Goal: Task Accomplishment & Management: Use online tool/utility

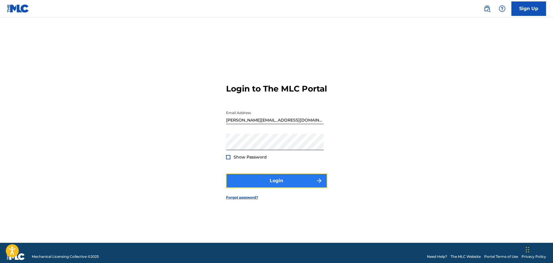
drag, startPoint x: 0, startPoint y: 0, endPoint x: 271, endPoint y: 189, distance: 330.3
click at [271, 188] on button "Login" at bounding box center [276, 181] width 101 height 14
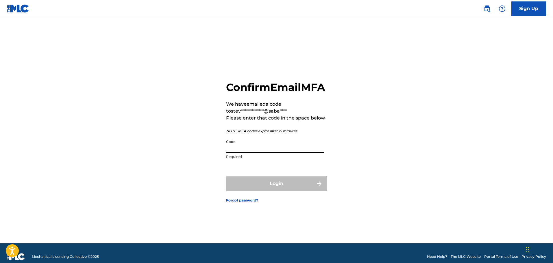
click at [243, 153] on input "Code" at bounding box center [275, 145] width 98 height 16
paste input "216079"
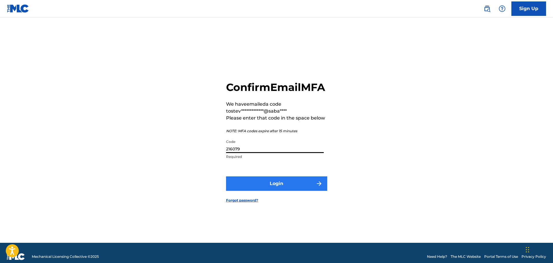
type input "216079"
click at [258, 191] on button "Login" at bounding box center [276, 184] width 101 height 14
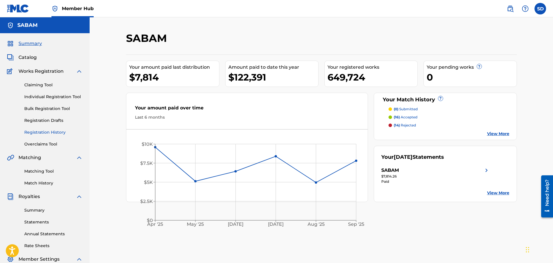
click at [45, 133] on link "Registration History" at bounding box center [53, 132] width 58 height 6
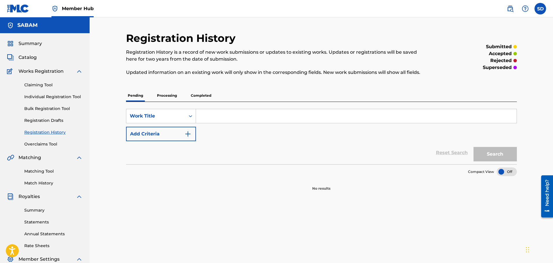
click at [169, 97] on p "Processing" at bounding box center [166, 96] width 23 height 12
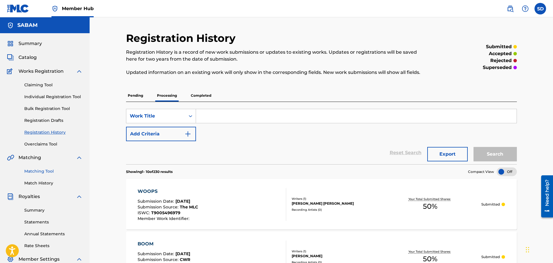
click at [42, 171] on link "Matching Tool" at bounding box center [53, 171] width 58 height 6
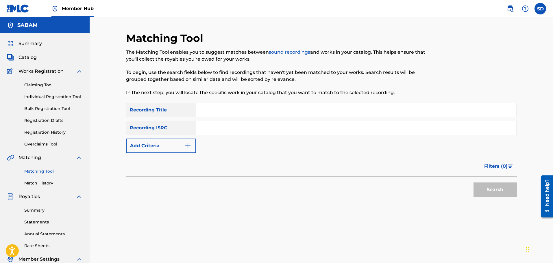
click at [226, 112] on input "Search Form" at bounding box center [356, 110] width 320 height 14
type input "woops"
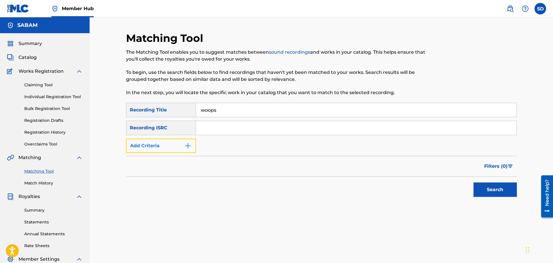
click at [171, 142] on button "Add Criteria" at bounding box center [161, 146] width 70 height 14
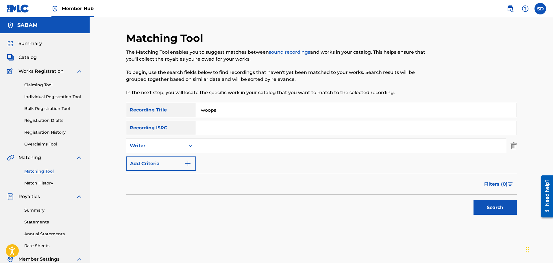
click at [218, 153] on input "Search Form" at bounding box center [351, 146] width 310 height 14
type input "[PERSON_NAME]"
click at [489, 206] on button "Search" at bounding box center [494, 208] width 43 height 14
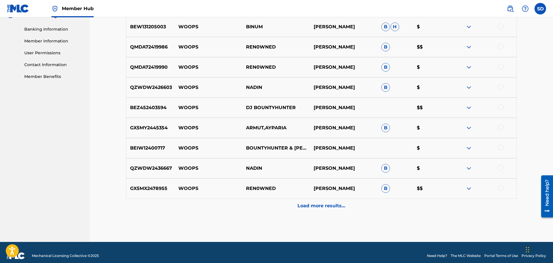
scroll to position [251, 0]
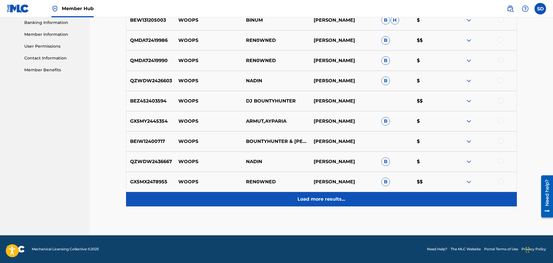
click at [316, 197] on p "Load more results..." at bounding box center [321, 199] width 48 height 7
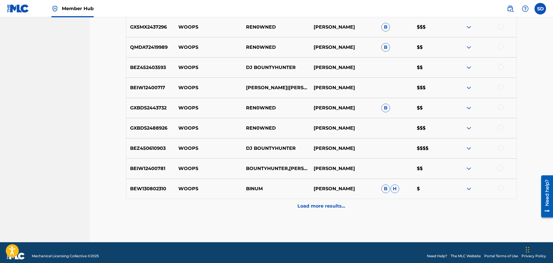
scroll to position [453, 0]
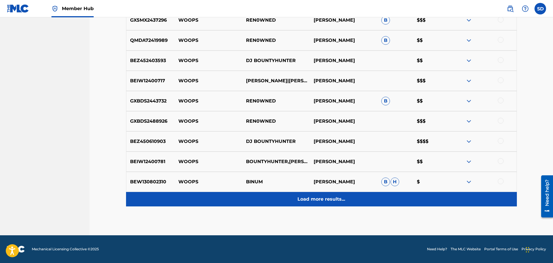
click at [316, 199] on p "Load more results..." at bounding box center [321, 199] width 48 height 7
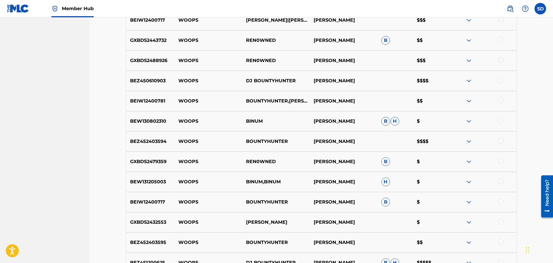
scroll to position [655, 0]
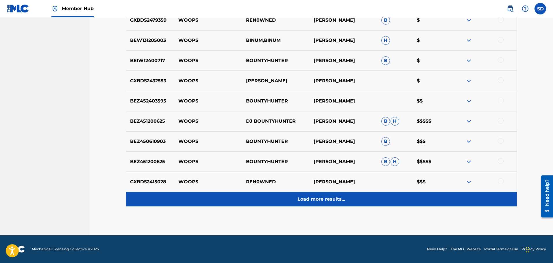
click at [333, 199] on p "Load more results..." at bounding box center [321, 199] width 48 height 7
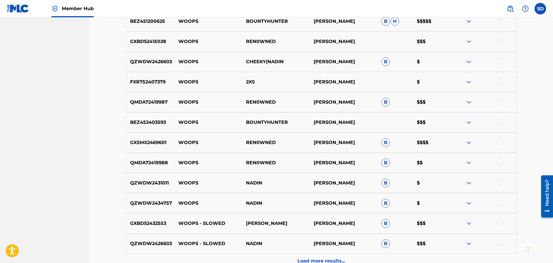
scroll to position [857, 0]
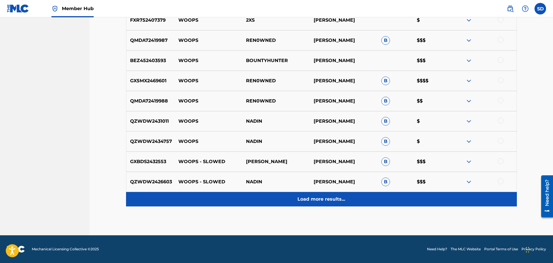
click at [335, 203] on div "Load more results..." at bounding box center [321, 199] width 391 height 14
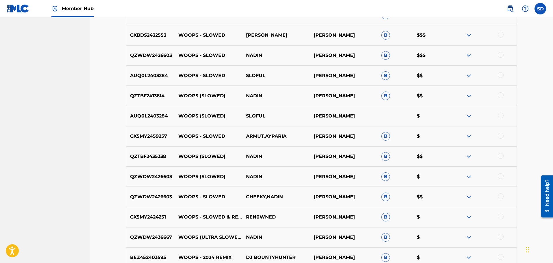
scroll to position [1060, 0]
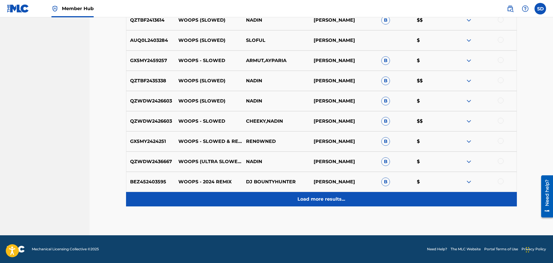
click at [325, 199] on p "Load more results..." at bounding box center [321, 199] width 48 height 7
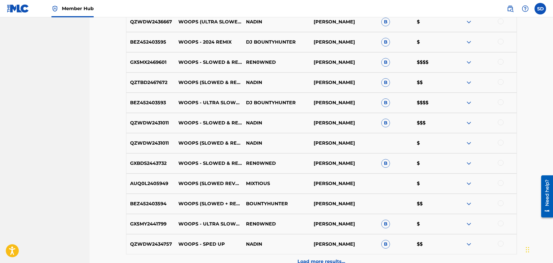
scroll to position [1262, 0]
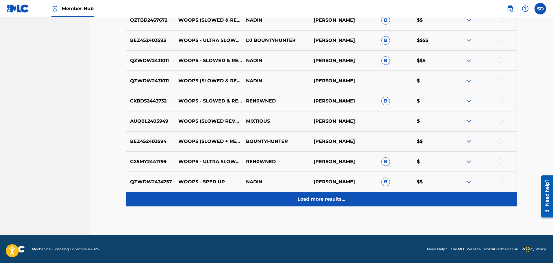
click at [331, 201] on p "Load more results..." at bounding box center [321, 199] width 48 height 7
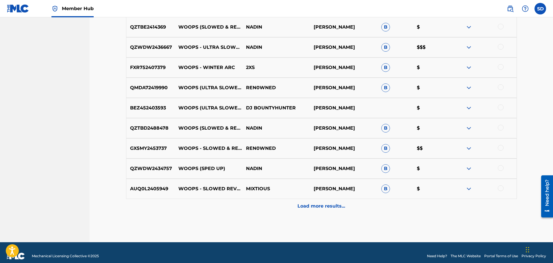
scroll to position [1464, 0]
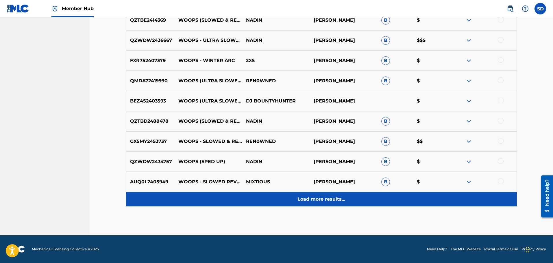
click at [330, 201] on p "Load more results..." at bounding box center [321, 199] width 48 height 7
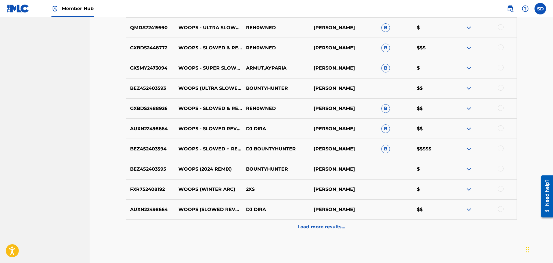
scroll to position [1639, 0]
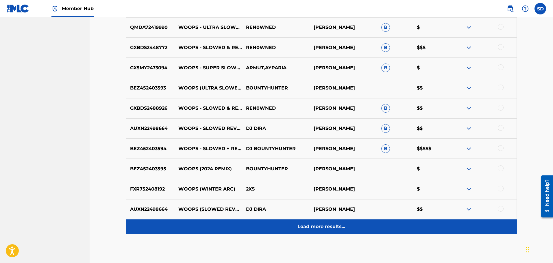
click at [315, 222] on div "Load more results..." at bounding box center [321, 227] width 391 height 14
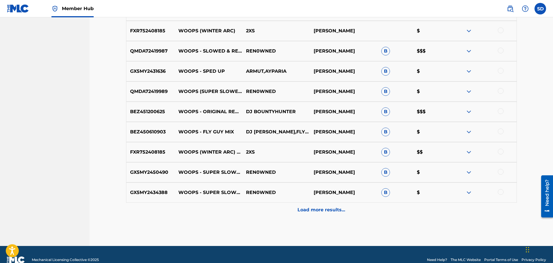
scroll to position [1858, 0]
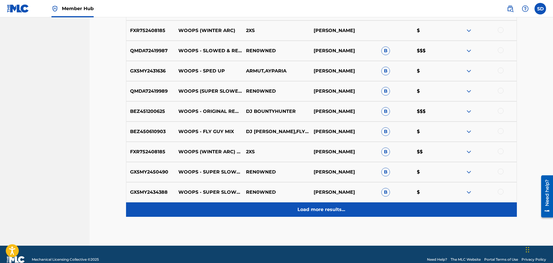
click at [318, 211] on p "Load more results..." at bounding box center [321, 209] width 48 height 7
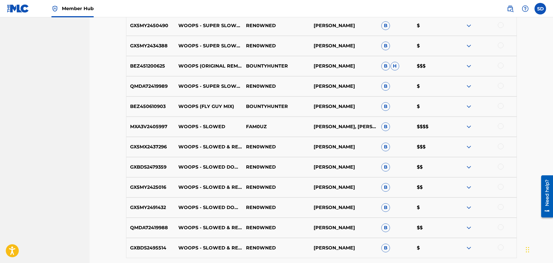
scroll to position [2071, 0]
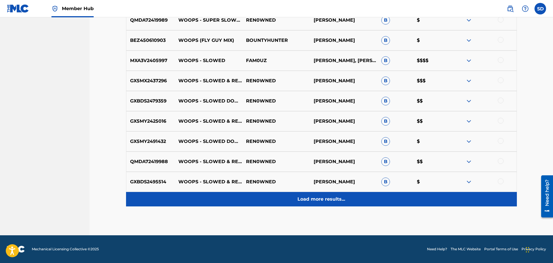
click at [322, 201] on p "Load more results..." at bounding box center [321, 199] width 48 height 7
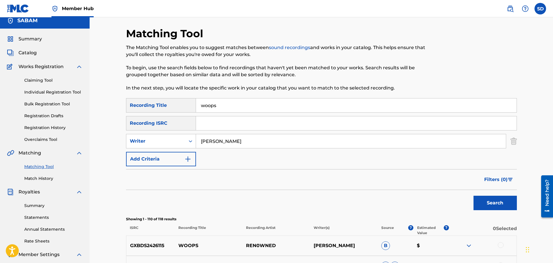
scroll to position [0, 0]
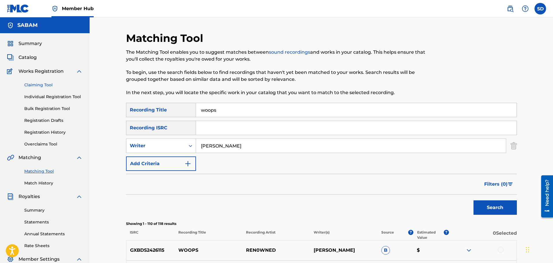
click at [43, 83] on link "Claiming Tool" at bounding box center [53, 85] width 58 height 6
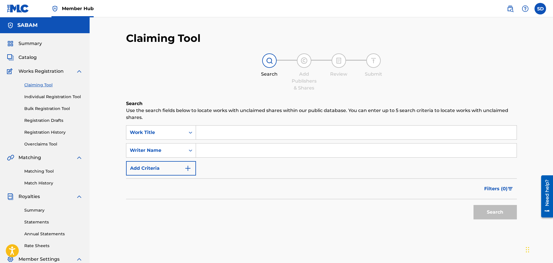
click at [242, 135] on input "Search Form" at bounding box center [356, 133] width 320 height 14
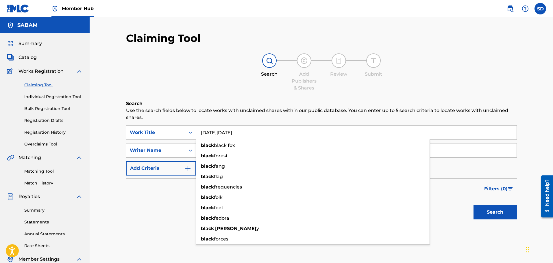
type input "[DATE][DATE]"
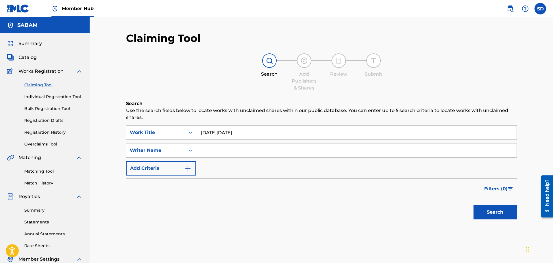
click at [205, 149] on input "Search Form" at bounding box center [356, 151] width 320 height 14
type input "[PERSON_NAME]"
click at [473, 205] on button "Search" at bounding box center [494, 212] width 43 height 14
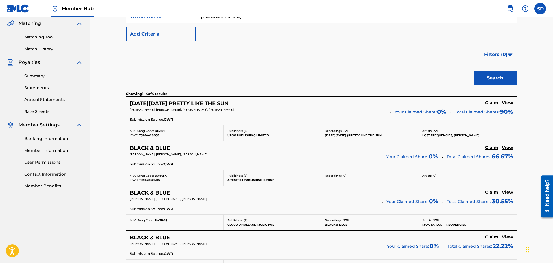
scroll to position [142, 0]
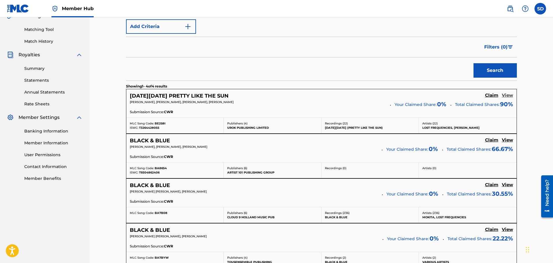
click at [507, 93] on h5 "View" at bounding box center [507, 95] width 11 height 5
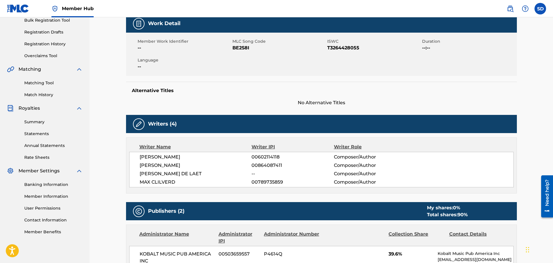
scroll to position [103, 0]
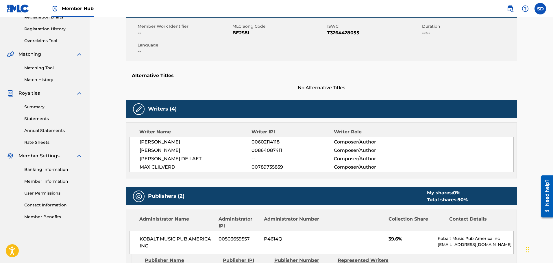
click at [281, 196] on div "Publishers (2) My shares: 0 % Total shares: 90 %" at bounding box center [321, 196] width 391 height 18
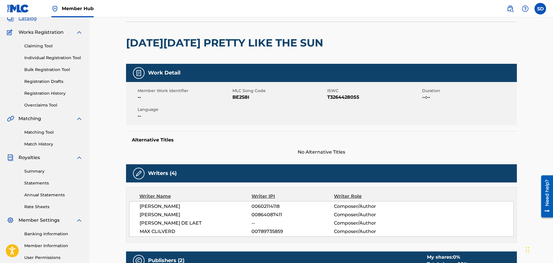
scroll to position [0, 0]
